Goal: Use online tool/utility: Utilize a website feature to perform a specific function

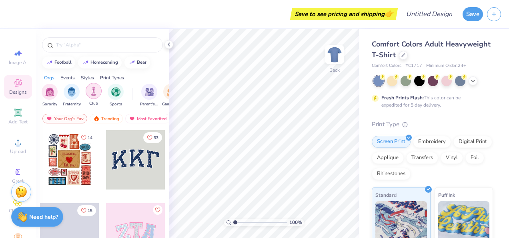
click at [94, 91] on img "filter for Club" at bounding box center [93, 90] width 9 height 9
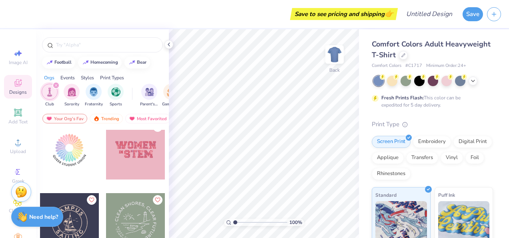
scroll to position [2925, 0]
click at [134, 158] on div at bounding box center [135, 150] width 59 height 59
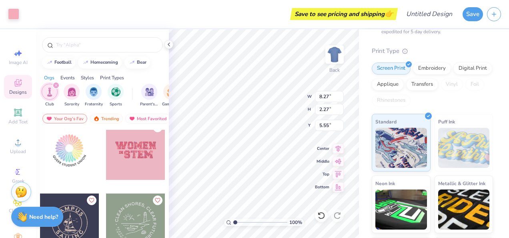
scroll to position [130, 0]
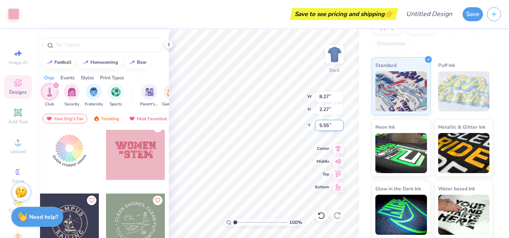
type input "11.39"
type input "2.18"
type input "3.00"
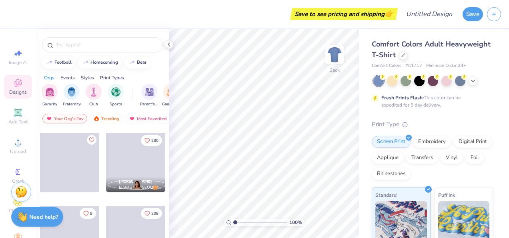
scroll to position [1092, 0]
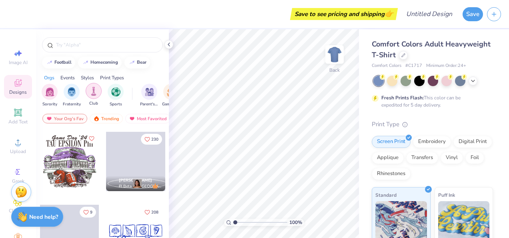
click at [87, 89] on div "filter for Club" at bounding box center [94, 91] width 16 height 16
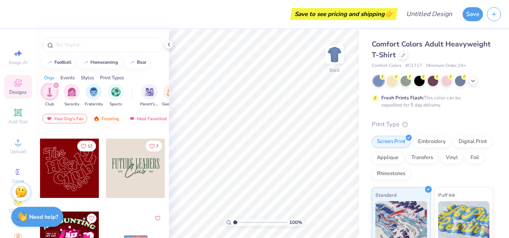
scroll to position [284, 0]
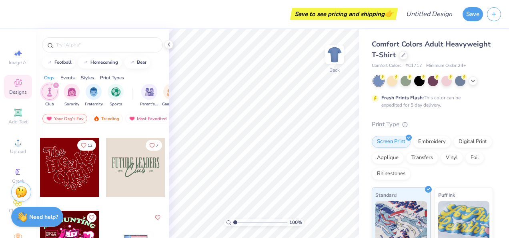
click at [140, 173] on div at bounding box center [135, 167] width 59 height 59
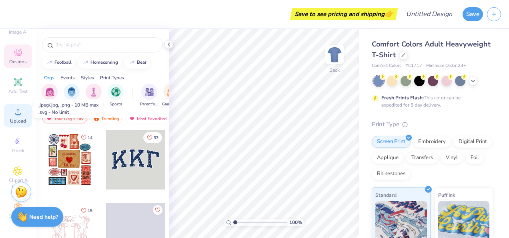
scroll to position [37, 0]
click at [450, 60] on div "Comfort Colors Adult Heavyweight T-Shirt" at bounding box center [432, 50] width 121 height 22
click at [408, 53] on div at bounding box center [403, 54] width 9 height 9
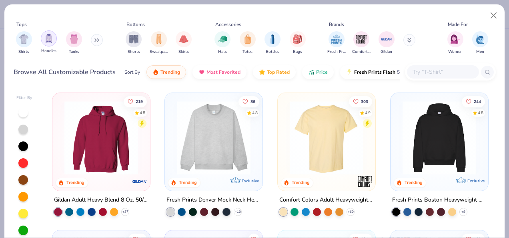
click at [53, 41] on div "filter for Hoodies" at bounding box center [49, 38] width 16 height 16
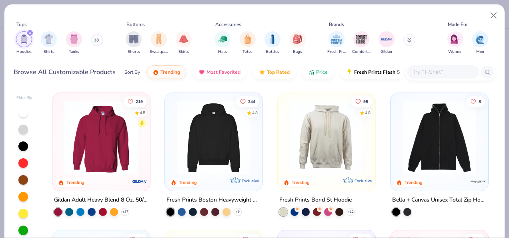
click at [25, 97] on div "Filter By" at bounding box center [24, 98] width 16 height 6
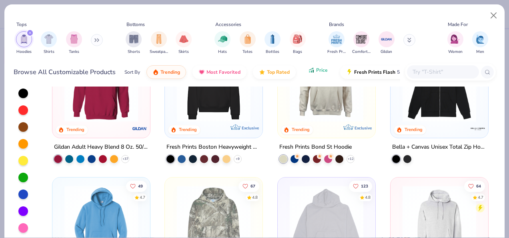
click at [314, 71] on button "Price" at bounding box center [318, 70] width 32 height 14
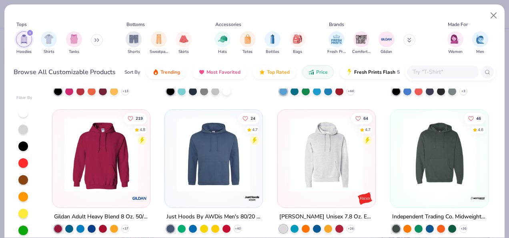
scroll to position [121, 0]
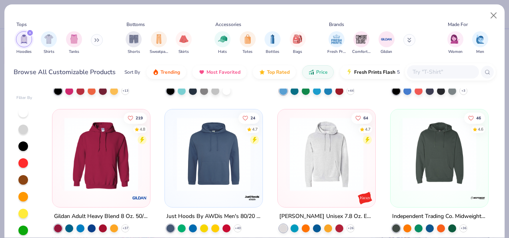
click at [428, 172] on img at bounding box center [440, 154] width 82 height 74
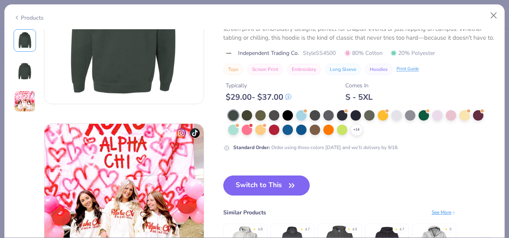
scroll to position [262, 0]
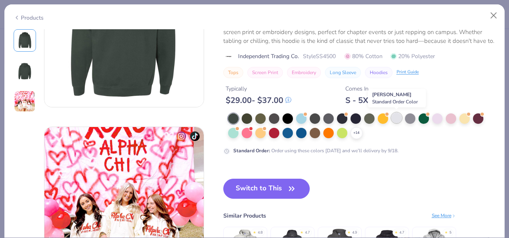
click at [396, 116] on div at bounding box center [397, 118] width 10 height 10
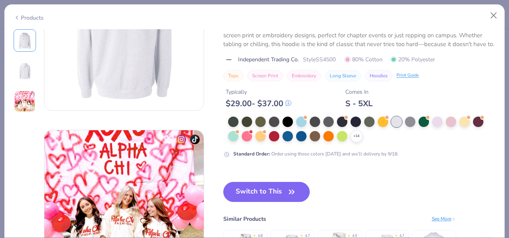
scroll to position [259, 0]
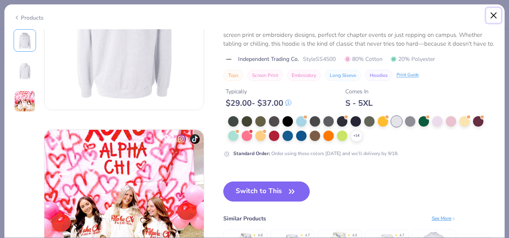
click at [493, 15] on button "Close" at bounding box center [494, 15] width 15 height 15
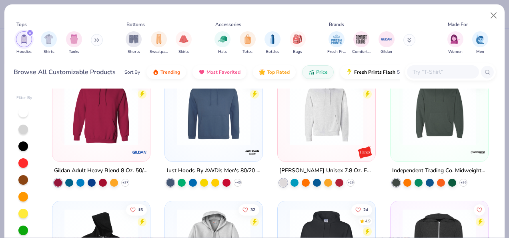
scroll to position [172, 0]
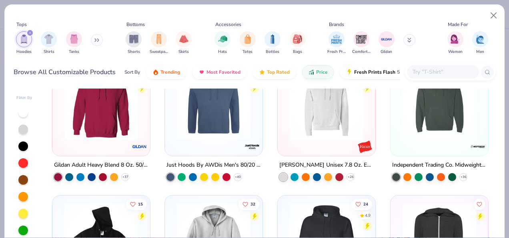
click at [119, 121] on img at bounding box center [101, 103] width 82 height 74
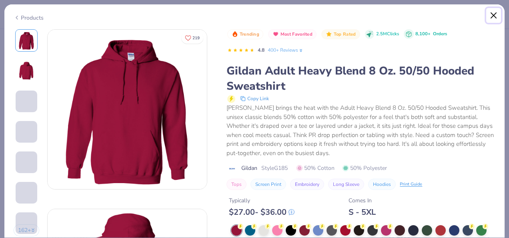
click at [491, 10] on button "Close" at bounding box center [494, 15] width 15 height 15
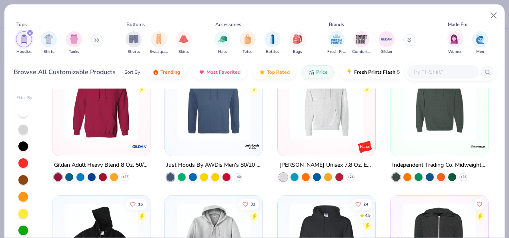
scroll to position [198, 0]
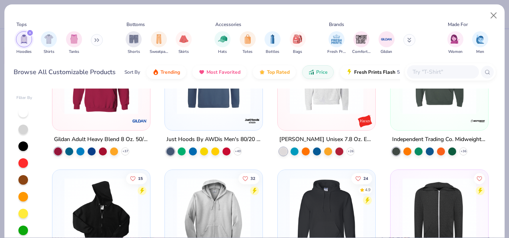
click at [437, 101] on img at bounding box center [440, 77] width 82 height 74
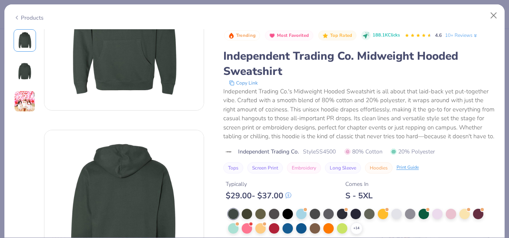
scroll to position [79, 0]
click at [395, 218] on div at bounding box center [397, 213] width 10 height 10
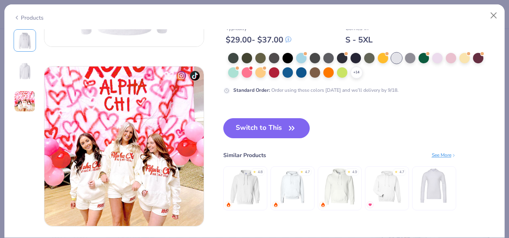
scroll to position [324, 0]
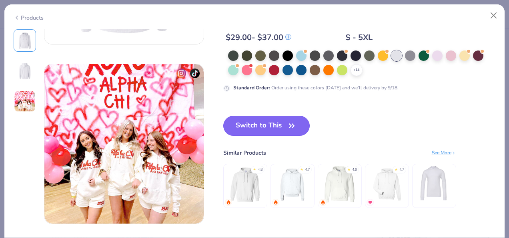
click at [288, 126] on icon "button" at bounding box center [291, 125] width 11 height 11
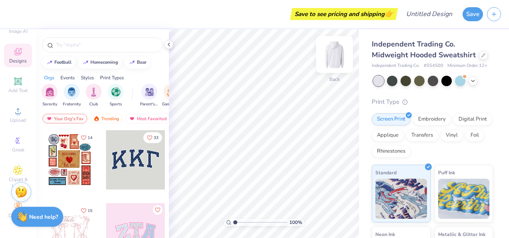
click at [332, 57] on img at bounding box center [335, 54] width 32 height 32
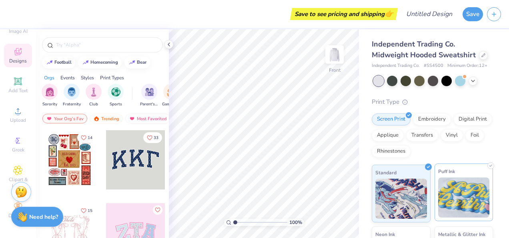
click at [459, 187] on img at bounding box center [465, 197] width 52 height 40
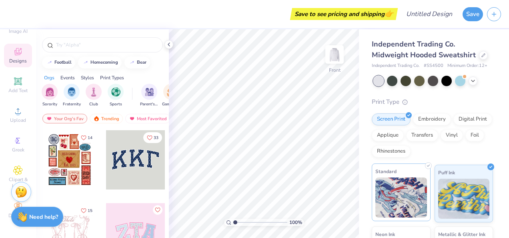
click at [397, 183] on div "Standard" at bounding box center [401, 192] width 59 height 58
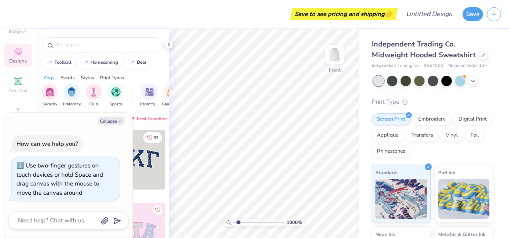
type input "1"
drag, startPoint x: 235, startPoint y: 223, endPoint x: 167, endPoint y: 220, distance: 67.3
click at [233, 220] on input "range" at bounding box center [260, 222] width 54 height 7
click at [77, 219] on textarea at bounding box center [57, 220] width 81 height 11
type textarea "h"
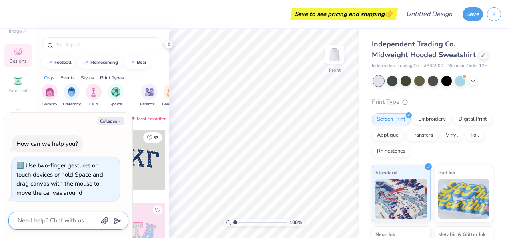
type textarea "x"
type textarea "ho"
type textarea "x"
type textarea "how"
type textarea "x"
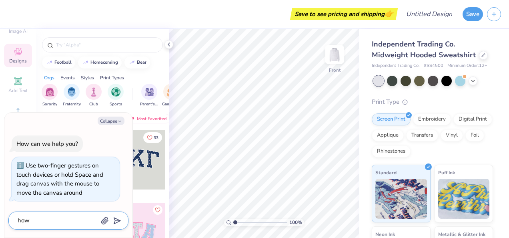
type textarea "how"
type textarea "x"
type textarea "how c"
type textarea "x"
type textarea "how ca"
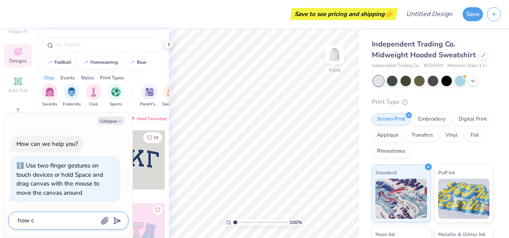
type textarea "x"
type textarea "how can"
type textarea "x"
type textarea "how can"
type textarea "x"
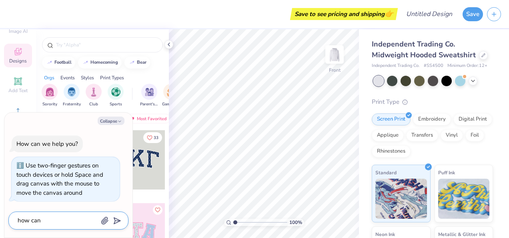
type textarea "how can i"
type textarea "x"
type textarea "how can i"
type textarea "x"
type textarea "how can i p"
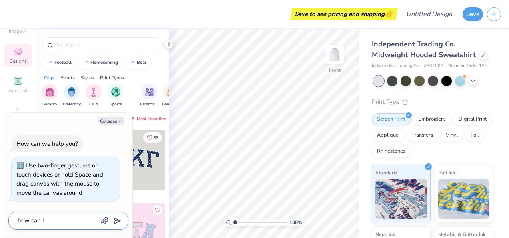
type textarea "x"
type textarea "how can i pu"
type textarea "x"
type textarea "how can i put"
type textarea "x"
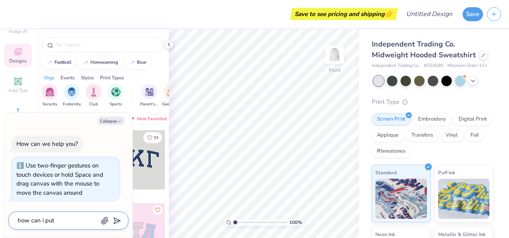
type textarea "how can i put"
type textarea "x"
type textarea "how can i put d"
type textarea "x"
type textarea "how can i put de"
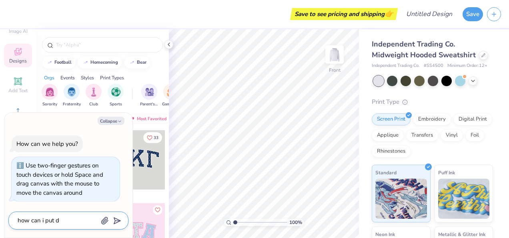
type textarea "x"
type textarea "how can i put des"
type textarea "x"
type textarea "how can i put desi"
type textarea "x"
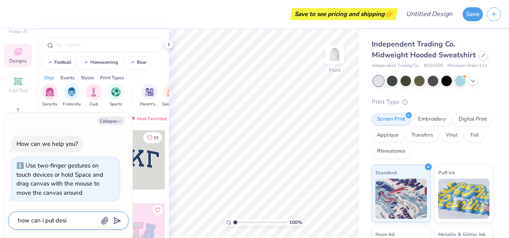
type textarea "how can i put desig"
type textarea "x"
type textarea "how can i put design"
type textarea "x"
type textarea "how can i put designs"
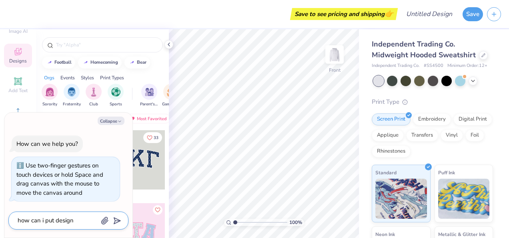
type textarea "x"
type textarea "how can i put designs"
type textarea "x"
type textarea "how can i put designs o"
type textarea "x"
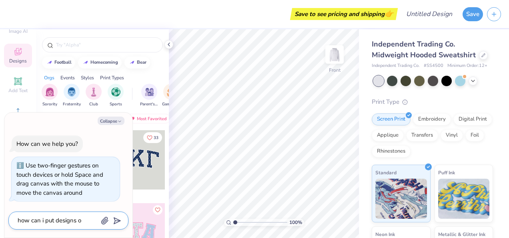
type textarea "how can i put designs on"
type textarea "x"
type textarea "how can i put designs on"
type textarea "x"
type textarea "how can i put designs on t"
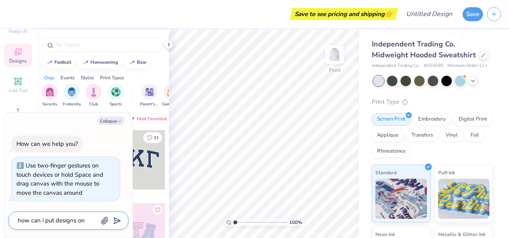
type textarea "x"
type textarea "how can i put designs on th"
type textarea "x"
type textarea "how can i put designs on the"
type textarea "x"
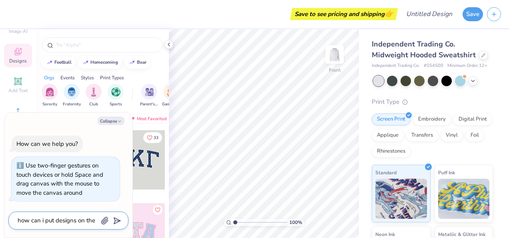
type textarea "how can i put designs on the"
type textarea "x"
type textarea "how can i put designs on the s"
type textarea "x"
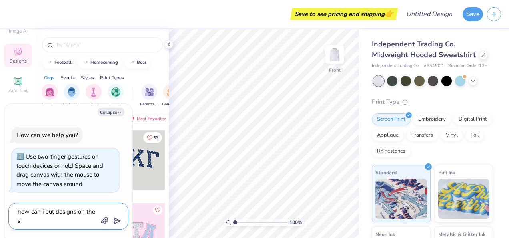
type textarea "how can i put designs on the sl"
type textarea "x"
type textarea "how can i put designs on the sle"
type textarea "x"
type textarea "how can i put designs on the slee"
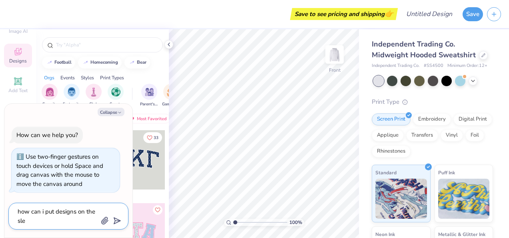
type textarea "x"
type textarea "how can i put designs on the sleev"
type textarea "x"
type textarea "how can i put designs on the sleeve"
type textarea "x"
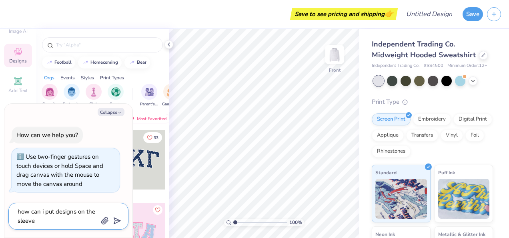
type textarea "how can i put designs on the sleeves"
type textarea "x"
type textarea "how can i put designs on the sleeves"
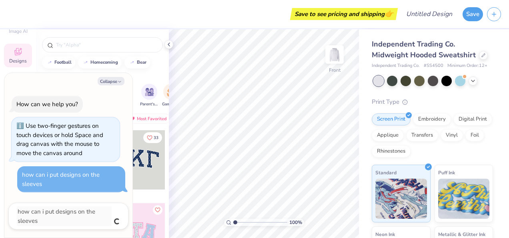
type textarea "x"
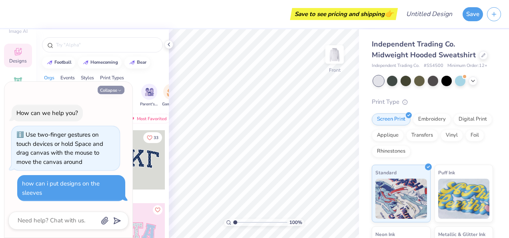
click at [113, 91] on button "Collapse" at bounding box center [111, 90] width 27 height 8
type textarea "x"
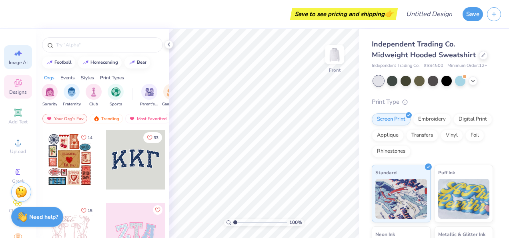
click at [15, 56] on icon at bounding box center [18, 53] width 10 height 10
select select "4"
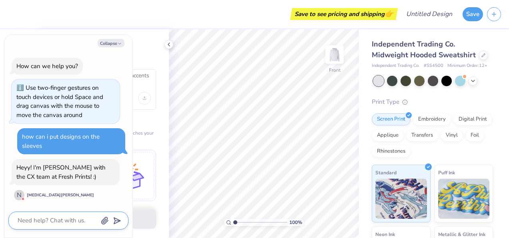
click at [46, 215] on textarea at bounding box center [57, 220] width 81 height 11
type textarea "x"
type textarea "h"
type textarea "x"
type textarea "hi"
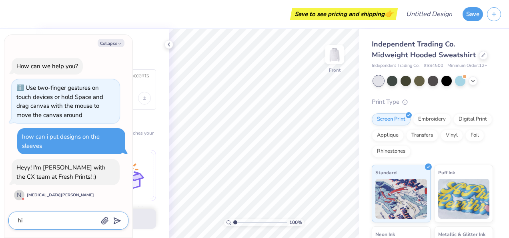
type textarea "x"
type textarea "hi"
type textarea "x"
type textarea "hi i"
type textarea "x"
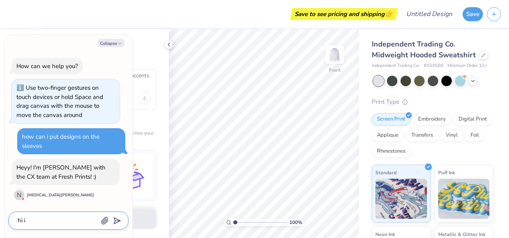
type textarea "hi i a"
type textarea "x"
type textarea "hi i am"
type textarea "x"
type textarea "hi i am"
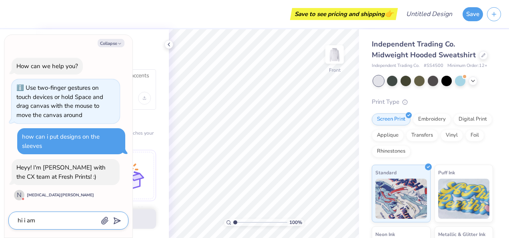
type textarea "x"
type textarea "hi i am w"
type textarea "x"
type textarea "hi i am wa"
type textarea "x"
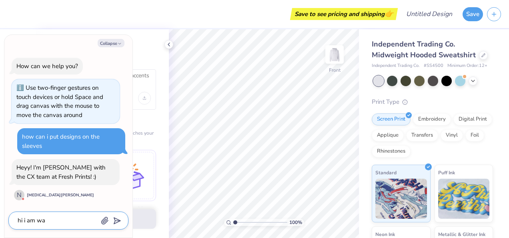
type textarea "hi i am wan"
type textarea "x"
type textarea "hi i am want"
type textarea "x"
type textarea "hi i am wanti"
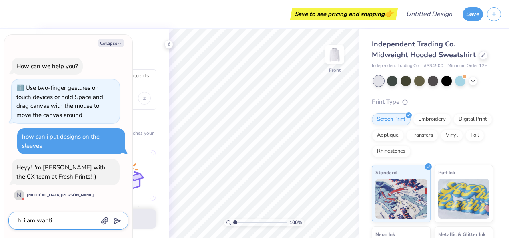
type textarea "x"
type textarea "hi i am wantin"
type textarea "x"
type textarea "hi i am wanting"
type textarea "x"
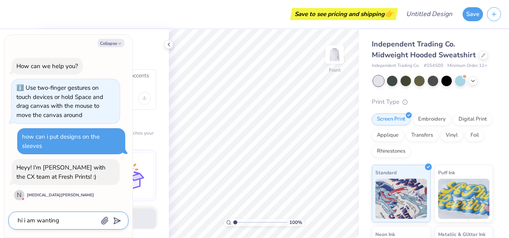
type textarea "hi i am wanting t"
type textarea "x"
type textarea "hi i am wanting to"
type textarea "x"
type textarea "hi i am wanting to"
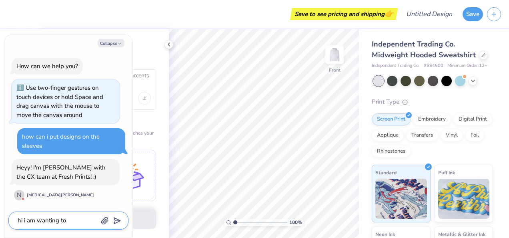
type textarea "x"
type textarea "hi i am wanting to p"
type textarea "x"
type textarea "hi i am wanting to pu"
type textarea "x"
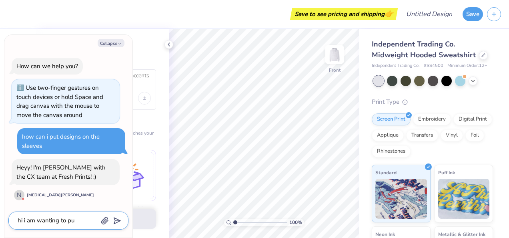
type textarea "hi i am wanting to put"
type textarea "x"
type textarea "hi i am wanting to put"
type textarea "x"
type textarea "hi i am wanting to put b"
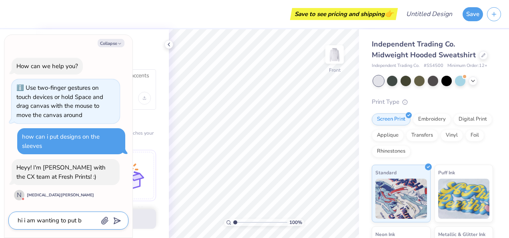
type textarea "x"
type textarea "hi i am wanting to put bi"
type textarea "x"
type textarea "hi i am wanting to put big"
type textarea "x"
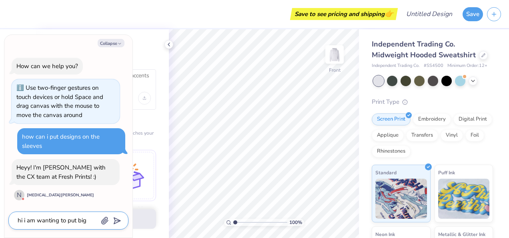
type textarea "hi i am wanting to put big"
type textarea "x"
type textarea "hi i am wanting to put big l"
type textarea "x"
type textarea "hi i am wanting to put big le"
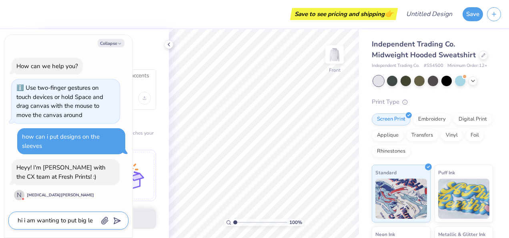
type textarea "x"
type textarea "hi i am wanting to put big let"
type textarea "x"
type textarea "hi i am wanting to put big lete"
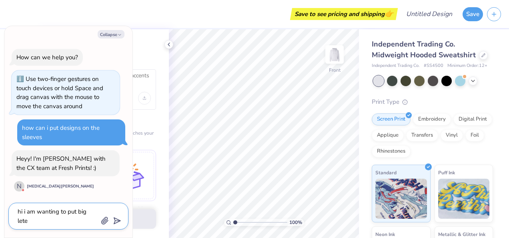
type textarea "x"
type textarea "hi i am wanting to put big leter"
type textarea "x"
type textarea "hi i am wanting to put big leters"
type textarea "x"
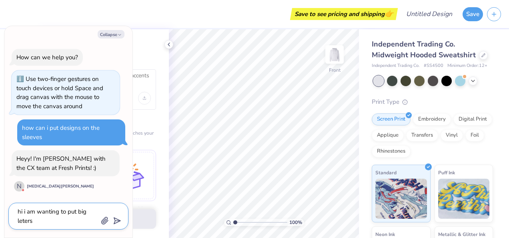
type textarea "hi i am wanting to put big leters a"
type textarea "x"
type textarea "hi i am wanting to put big leters ac"
type textarea "x"
type textarea "hi i am wanting to put big leters acr"
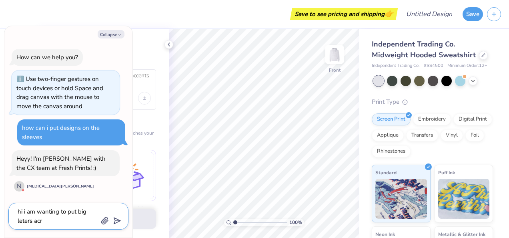
type textarea "x"
type textarea "hi i am wanting to put big leters acro"
type textarea "x"
type textarea "hi i am wanting to put big leters acros"
type textarea "x"
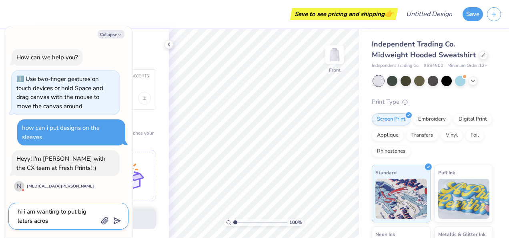
type textarea "hi i am wanting to put big leters across"
type textarea "x"
type textarea "hi i am wanting to put big leters across"
type textarea "x"
type textarea "hi i am wanting to put big leters across t"
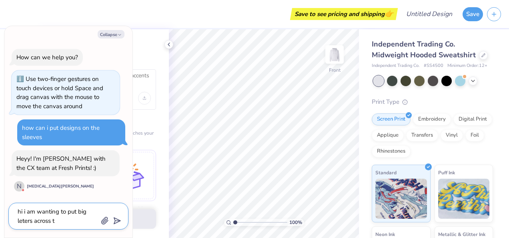
type textarea "x"
type textarea "hi i am wanting to put big leters across th"
type textarea "x"
type textarea "hi i am wanting to put big leters across the"
type textarea "x"
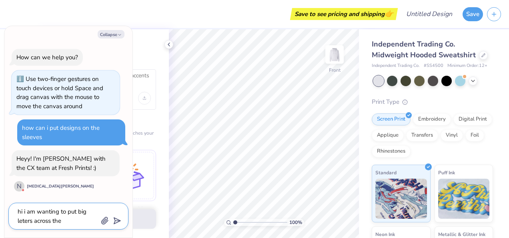
type textarea "hi i am wanting to put big leters across the"
type textarea "x"
type textarea "hi i am wanting to put big leters across the b"
type textarea "x"
type textarea "hi i am wanting to put big leters across the ba"
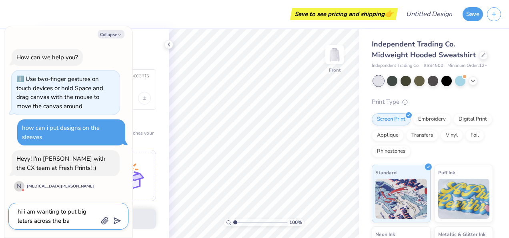
type textarea "x"
type textarea "hi i am wanting to put big leters across the bac"
type textarea "x"
type textarea "hi i am wanting to put big leters across the back"
type textarea "x"
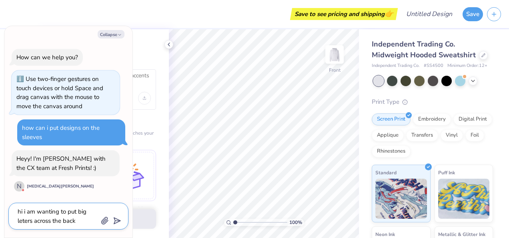
type textarea "hi i am wanting to put big leters across the back"
type textarea "x"
type textarea "hi i am wanting to put big leters across the back w"
type textarea "x"
type textarea "hi i am wanting to put big leters across the back wh"
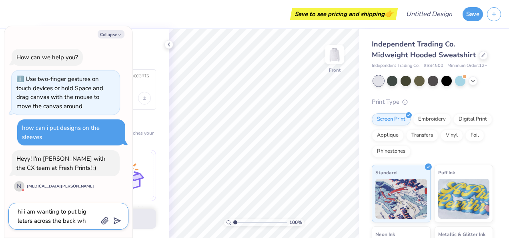
type textarea "x"
type textarea "hi i am wanting to put big leters across the back whe"
type textarea "x"
type textarea "hi i am wanting to put big leters across the back wher"
type textarea "x"
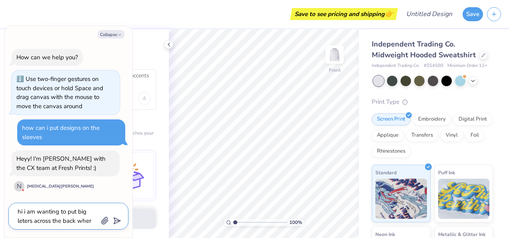
type textarea "hi i am wanting to put big leters across the back where"
type textarea "x"
type textarea "hi i am wanting to put big leters across the back where"
type textarea "x"
type textarea "hi i am wanting to put big leters across the back where i"
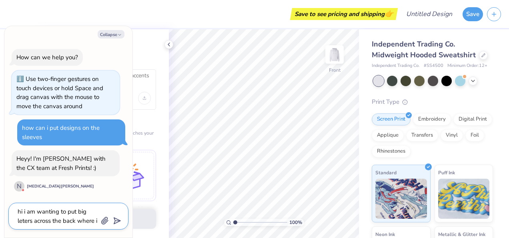
type textarea "x"
type textarea "hi i am wanting to put big leters across the back where it"
type textarea "x"
type textarea "hi i am wanting to put big leters across the back where it"
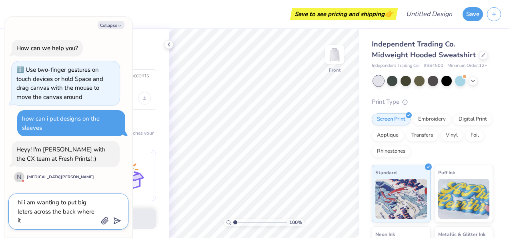
type textarea "x"
type textarea "hi i am wanting to put big leters across the back where it s"
type textarea "x"
type textarea "hi i am wanting to put big leters across the back where it st"
type textarea "x"
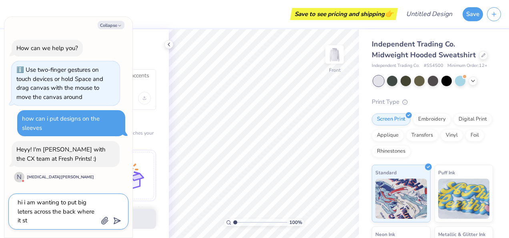
type textarea "hi i am wanting to put big leters across the back where it s"
type textarea "x"
type textarea "hi i am wanting to put big leters across the back where it sa"
type textarea "x"
type textarea "hi i am wanting to put big leters across the back where it s"
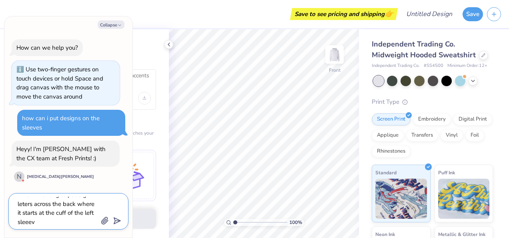
scroll to position [36, 0]
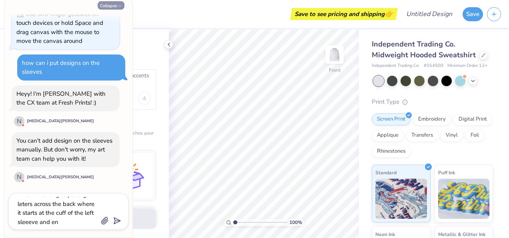
click at [107, 6] on button "Collapse" at bounding box center [111, 5] width 27 height 8
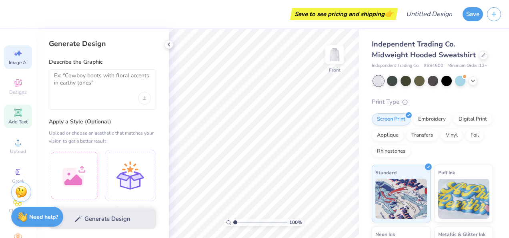
click at [15, 119] on span "Add Text" at bounding box center [17, 122] width 19 height 6
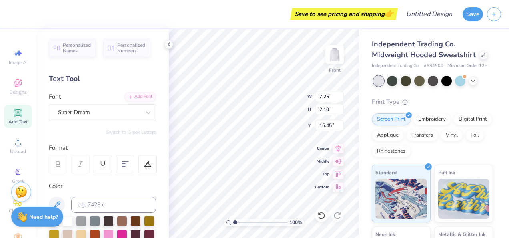
scroll to position [6, 3]
click at [124, 112] on div "Super Dream" at bounding box center [99, 112] width 84 height 12
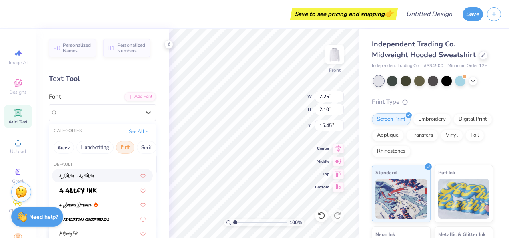
click at [123, 144] on button "Puff" at bounding box center [125, 147] width 18 height 13
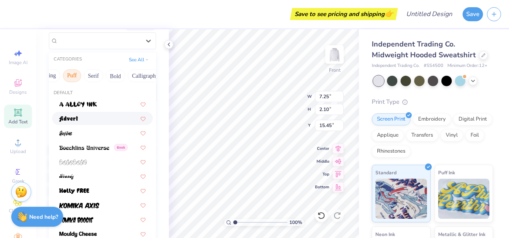
scroll to position [72, 0]
click at [103, 191] on div at bounding box center [102, 190] width 86 height 8
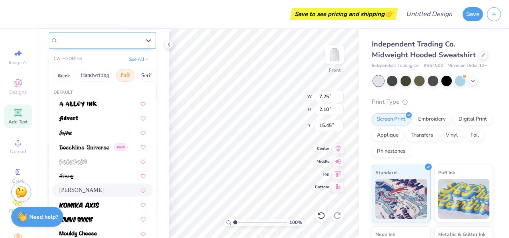
click at [94, 42] on div "Holly FREE" at bounding box center [99, 40] width 84 height 12
click at [115, 74] on button "Bold" at bounding box center [111, 75] width 20 height 13
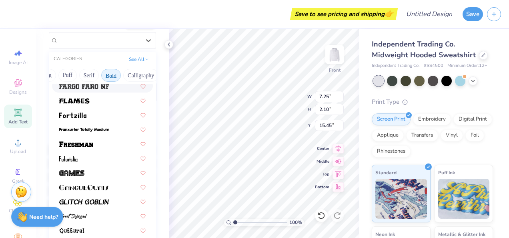
scroll to position [249, 0]
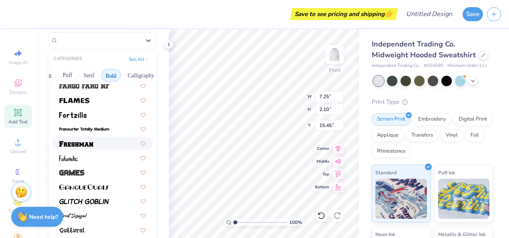
click at [97, 142] on div at bounding box center [102, 143] width 86 height 8
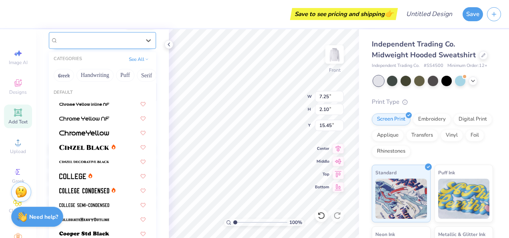
click at [111, 42] on div "Freshman" at bounding box center [99, 40] width 84 height 12
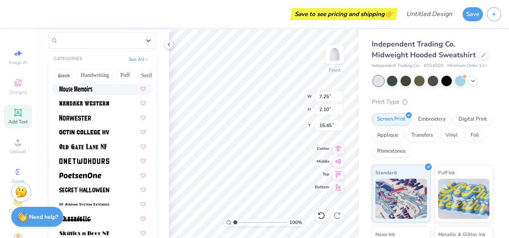
scroll to position [708, 0]
click at [92, 135] on span at bounding box center [84, 131] width 50 height 8
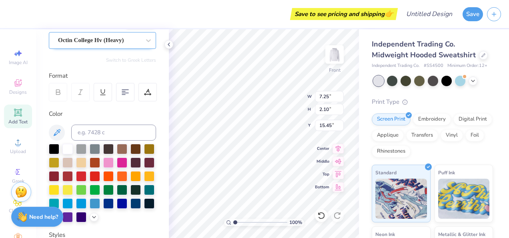
click at [91, 44] on div "Octin College Hv (Heavy)" at bounding box center [99, 40] width 84 height 12
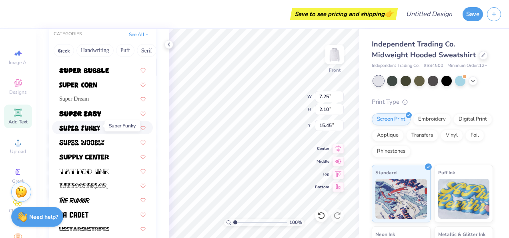
scroll to position [99, 0]
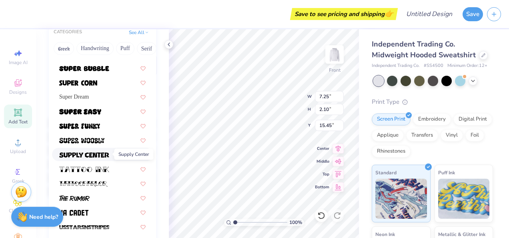
click at [90, 151] on span at bounding box center [84, 154] width 50 height 8
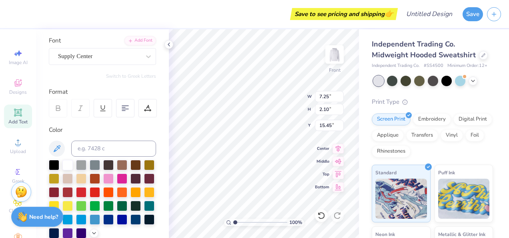
scroll to position [56, 0]
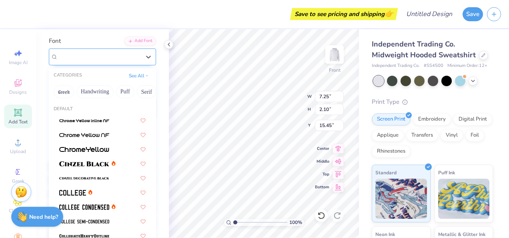
click at [77, 58] on div "Supply Center" at bounding box center [99, 56] width 84 height 12
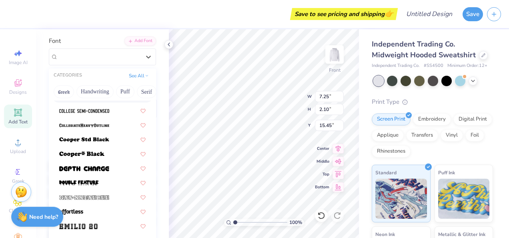
scroll to position [109, 0]
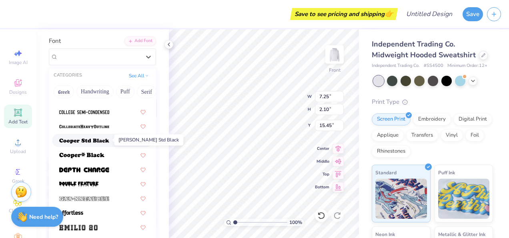
click at [89, 142] on img at bounding box center [84, 141] width 50 height 6
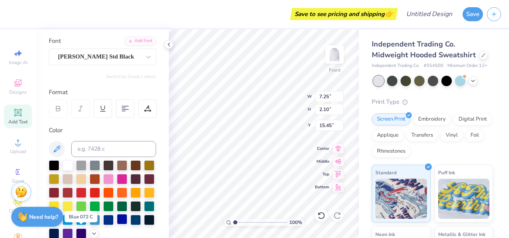
click at [117, 224] on div at bounding box center [122, 219] width 10 height 10
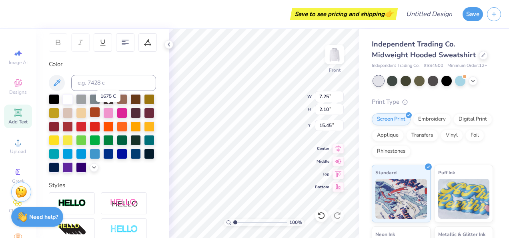
scroll to position [122, 0]
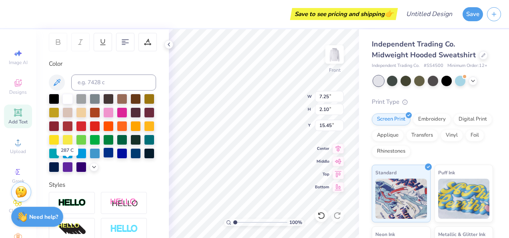
click at [103, 158] on div at bounding box center [108, 152] width 10 height 10
click at [90, 158] on div at bounding box center [95, 152] width 10 height 10
click at [103, 158] on div at bounding box center [108, 152] width 10 height 10
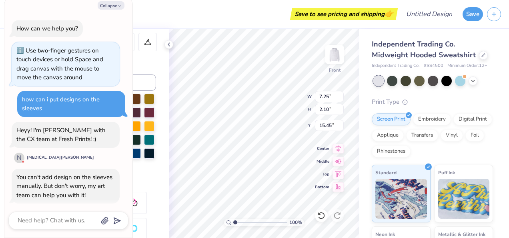
scroll to position [74, 0]
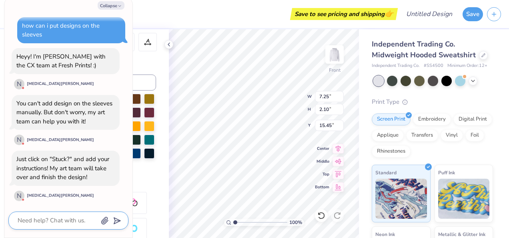
click at [57, 216] on textarea at bounding box center [57, 220] width 81 height 11
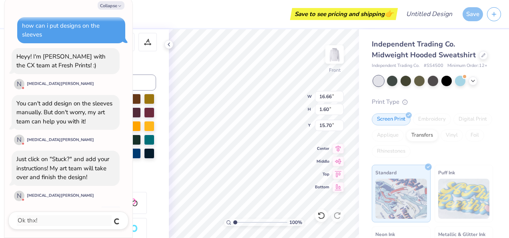
scroll to position [96, 0]
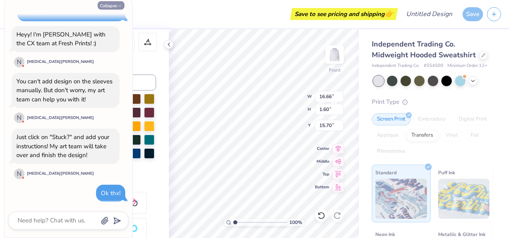
click at [115, 4] on button "Collapse" at bounding box center [111, 5] width 27 height 8
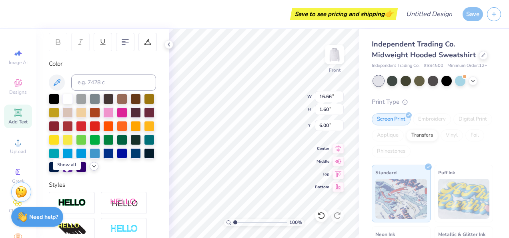
click at [93, 167] on polyline at bounding box center [94, 166] width 3 height 2
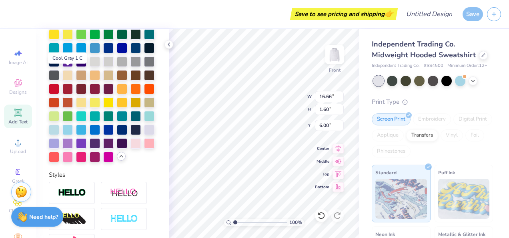
scroll to position [228, 0]
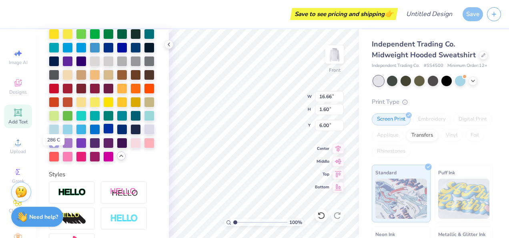
click at [103, 134] on div at bounding box center [108, 128] width 10 height 10
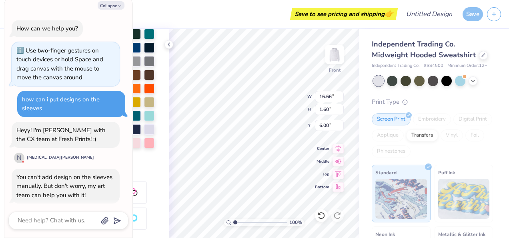
scroll to position [134, 0]
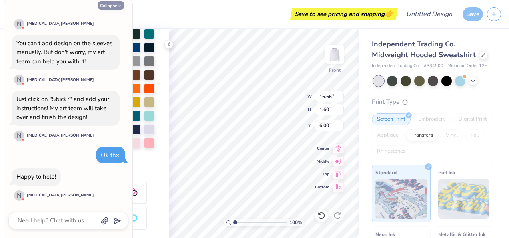
click at [119, 6] on icon "button" at bounding box center [119, 6] width 5 height 5
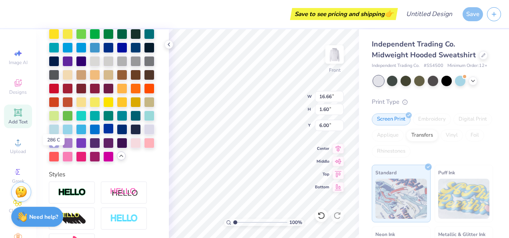
click at [103, 134] on div at bounding box center [108, 128] width 10 height 10
click at [100, 134] on div at bounding box center [95, 128] width 10 height 10
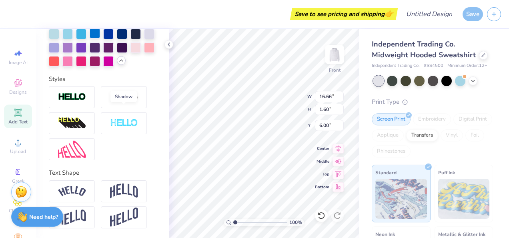
scroll to position [350, 0]
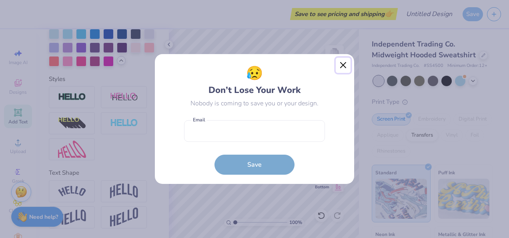
click at [345, 63] on button "Close" at bounding box center [343, 65] width 15 height 15
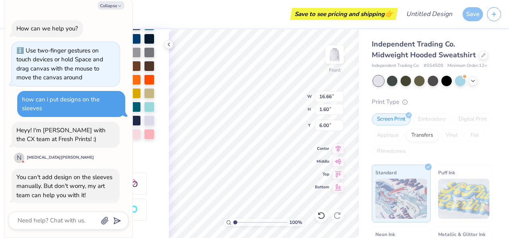
scroll to position [180, 0]
